Goal: Task Accomplishment & Management: Complete application form

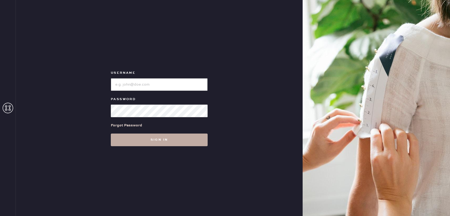
type input "reformationbond"
click at [147, 141] on button "Sign in" at bounding box center [159, 139] width 97 height 13
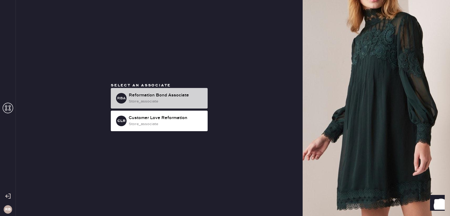
click at [148, 105] on div "RBA Reformation Bond Associate store_associate" at bounding box center [159, 98] width 97 height 21
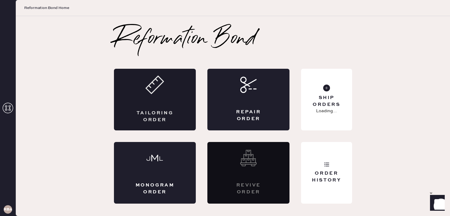
click at [149, 97] on div "Tailoring Order" at bounding box center [155, 100] width 82 height 62
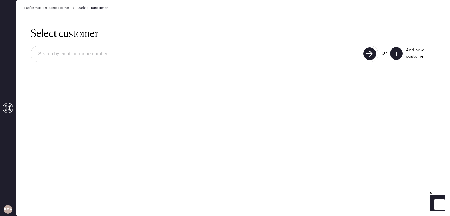
click at [393, 57] on button at bounding box center [396, 53] width 13 height 13
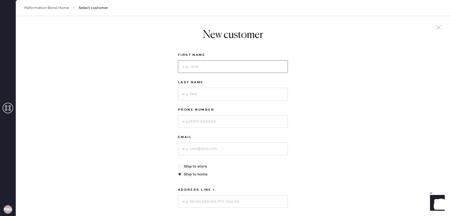
click at [197, 71] on input at bounding box center [233, 66] width 110 height 13
type input "jilly"
click at [191, 93] on input at bounding box center [233, 94] width 110 height 13
type input "[PERSON_NAME]"
click at [184, 120] on input at bounding box center [233, 121] width 110 height 13
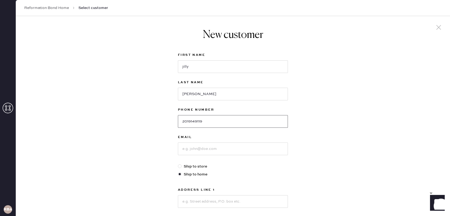
type input "2019149119"
click at [189, 145] on input at bounding box center [233, 148] width 110 height 13
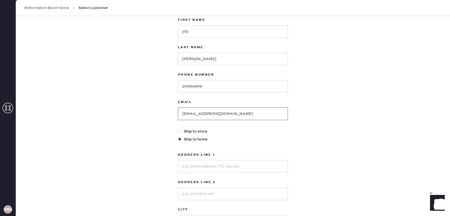
scroll to position [36, 0]
type input "[EMAIL_ADDRESS][DOMAIN_NAME]"
click at [230, 163] on input at bounding box center [233, 165] width 110 height 13
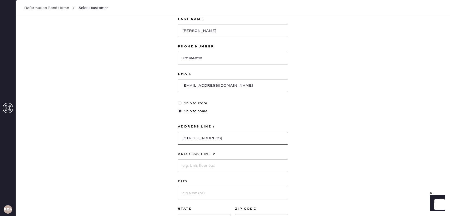
scroll to position [66, 0]
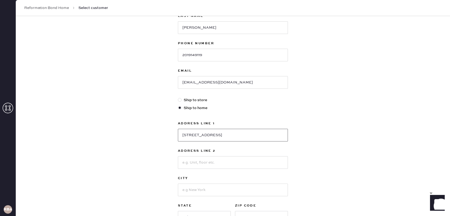
type input "[STREET_ADDRESS]"
click at [220, 192] on input at bounding box center [233, 189] width 110 height 13
type input "[US_STATE]"
click at [298, 168] on div "New customer First Name [PERSON_NAME] Last Name [PERSON_NAME] Phone Number [PHO…" at bounding box center [233, 113] width 434 height 326
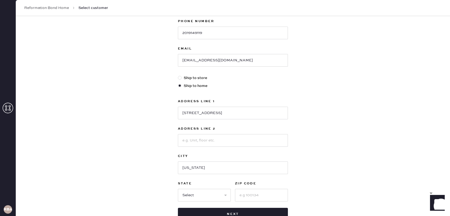
scroll to position [91, 0]
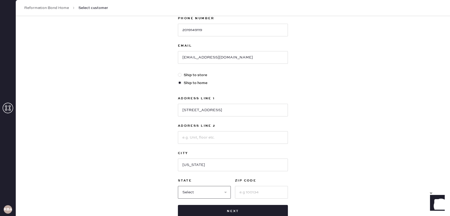
click at [220, 194] on select "Select AK AL AR AZ CA CO CT [GEOGRAPHIC_DATA] DE FL [GEOGRAPHIC_DATA] HI [GEOGR…" at bounding box center [204, 192] width 53 height 13
select select "NY"
click at [178, 186] on select "Select AK AL AR AZ CA CO CT [GEOGRAPHIC_DATA] DE FL [GEOGRAPHIC_DATA] HI [GEOGR…" at bounding box center [204, 192] width 53 height 13
click at [244, 194] on input at bounding box center [261, 192] width 53 height 13
type input "10003"
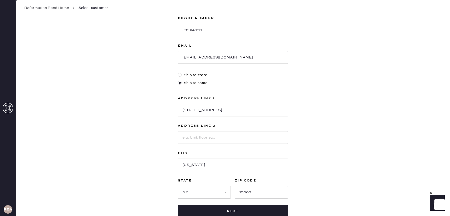
click at [305, 176] on div "New customer First Name [PERSON_NAME] Last Name [PERSON_NAME] Phone Number [PHO…" at bounding box center [233, 88] width 434 height 326
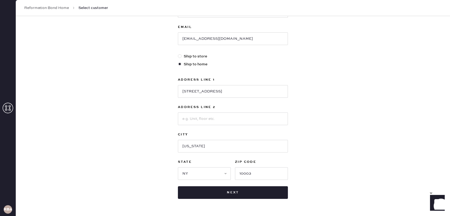
scroll to position [118, 0]
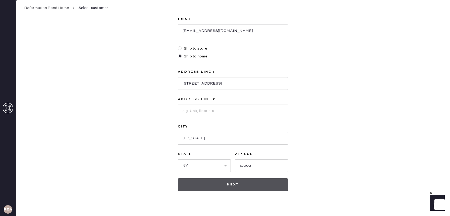
click at [258, 188] on button "Next" at bounding box center [233, 184] width 110 height 13
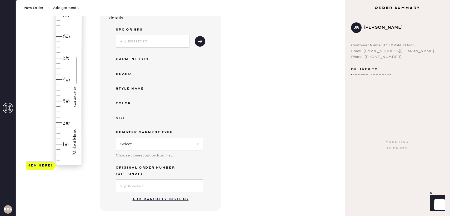
scroll to position [66, 0]
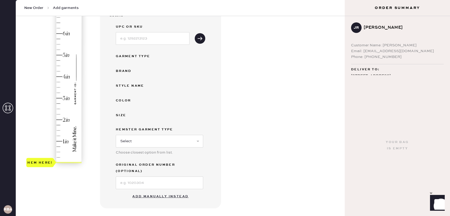
click at [61, 114] on div "Hem here!" at bounding box center [54, 87] width 56 height 155
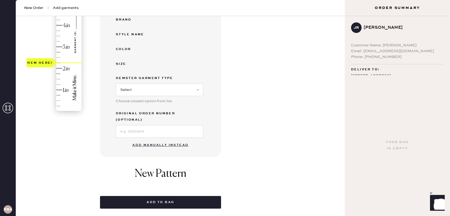
scroll to position [121, 0]
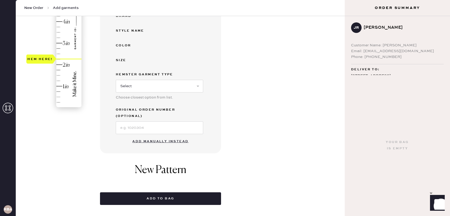
click at [156, 138] on button "Add manually instead" at bounding box center [160, 141] width 62 height 11
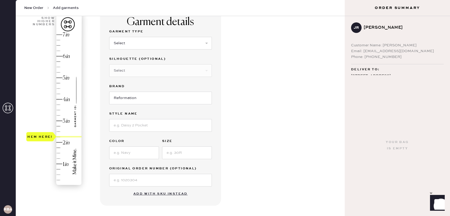
scroll to position [34, 0]
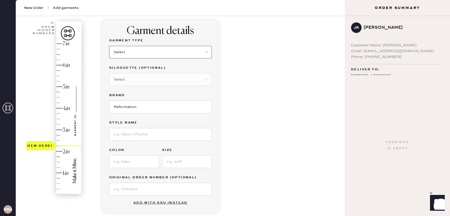
click at [147, 58] on select "Select Basic Skirt Jeans Leggings Pants Shorts Basic Sleeved Dress Basic Sleeve…" at bounding box center [160, 52] width 103 height 13
select select "2"
click at [109, 46] on select "Select Basic Skirt Jeans Leggings Pants Shorts Basic Sleeved Dress Basic Sleeve…" at bounding box center [160, 52] width 103 height 13
click at [145, 82] on select "Select Shorts Cropped Flare Boot Cut Straight Skinny Other" at bounding box center [160, 79] width 103 height 13
select select "6"
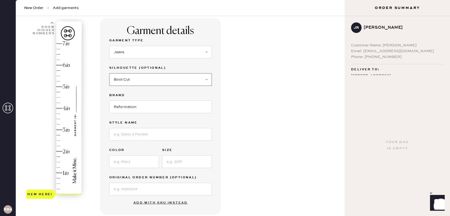
click at [109, 73] on select "Select Shorts Cropped Flare Boot Cut Straight Skinny Other" at bounding box center [160, 79] width 103 height 13
click at [144, 103] on input "Reformation" at bounding box center [160, 107] width 103 height 13
click at [141, 129] on input at bounding box center [160, 134] width 103 height 13
type input "[PERSON_NAME] Low Rise"
click at [125, 158] on input at bounding box center [134, 161] width 50 height 13
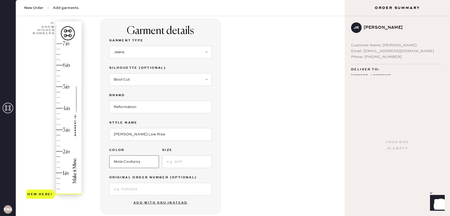
type input "Mole Corduroy"
click at [198, 161] on input at bounding box center [187, 161] width 50 height 13
type input "27"
click at [247, 156] on div "Garment details Garment Type Select Basic Skirt Jeans Leggings Pants Shorts Bas…" at bounding box center [220, 167] width 241 height 299
click at [157, 186] on input at bounding box center [160, 189] width 103 height 13
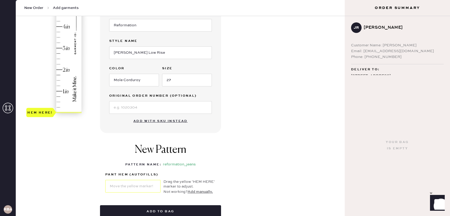
click at [243, 146] on div "Garment details Garment Type Select Basic Skirt Jeans Leggings Pants Shorts Bas…" at bounding box center [220, 86] width 241 height 299
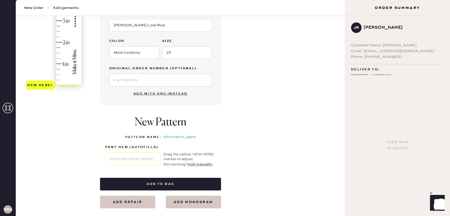
scroll to position [143, 0]
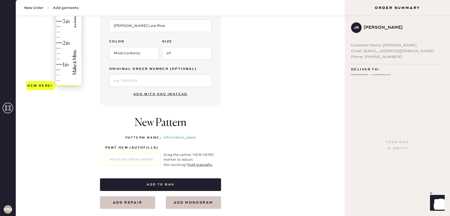
type input "2.25"
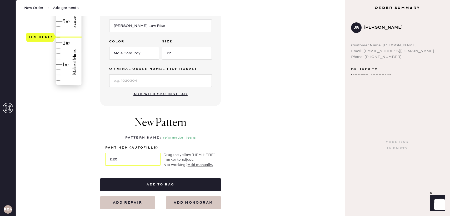
click at [59, 36] on div "Hem here!" at bounding box center [54, 10] width 56 height 155
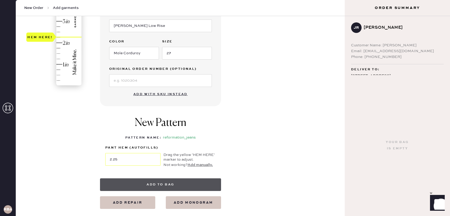
click at [161, 184] on button "Add to bag" at bounding box center [160, 184] width 121 height 13
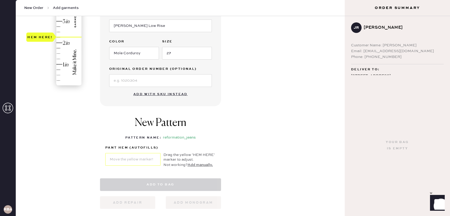
select select "2"
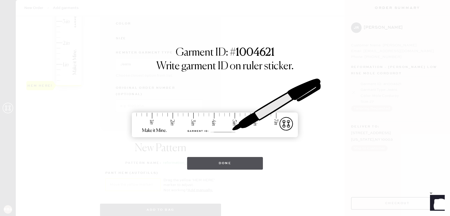
click at [223, 164] on button "Done" at bounding box center [225, 163] width 76 height 13
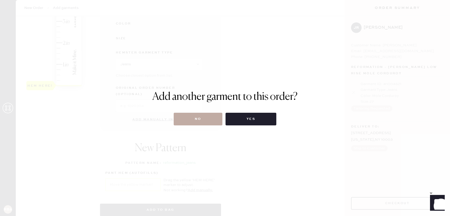
click at [206, 118] on button "No" at bounding box center [198, 119] width 49 height 13
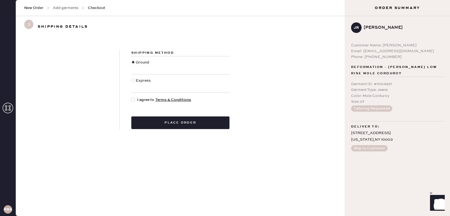
click at [133, 100] on div at bounding box center [133, 100] width 4 height 4
click at [132, 97] on input "I agree to Terms & Conditions" at bounding box center [131, 97] width 0 height 0
checkbox input "true"
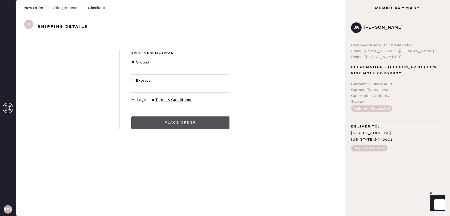
click at [181, 123] on button "Place order" at bounding box center [180, 122] width 98 height 13
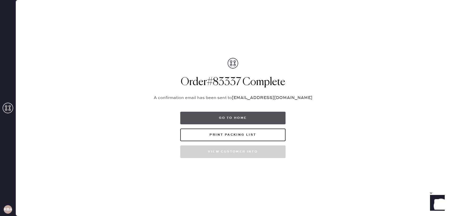
click at [245, 122] on button "Go to home" at bounding box center [232, 118] width 105 height 13
